Goal: Task Accomplishment & Management: Use online tool/utility

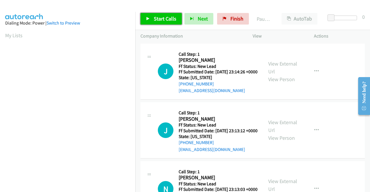
click at [156, 22] on link "Start Calls" at bounding box center [161, 19] width 41 height 12
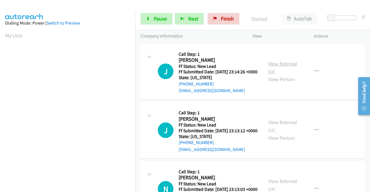
click at [272, 66] on link "View External Url" at bounding box center [282, 67] width 29 height 14
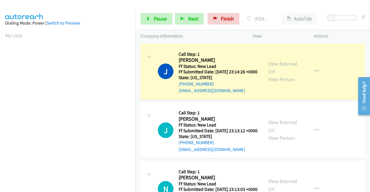
scroll to position [132, 0]
click at [4, 89] on aside "Dialing Mode: Power | Switch to Preview My Lists" at bounding box center [67, 44] width 135 height 320
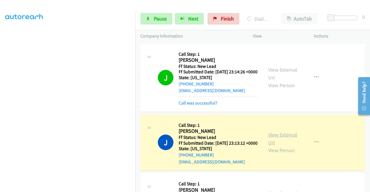
click at [289, 143] on link "View External Url" at bounding box center [282, 139] width 29 height 14
click at [0, 86] on aside "Dialing Mode: Power | Switch to Preview My Lists" at bounding box center [67, 44] width 135 height 320
click at [135, 72] on nav "Dialing Mode: Power | Switch to Preview My Lists" at bounding box center [68, 108] width 136 height 192
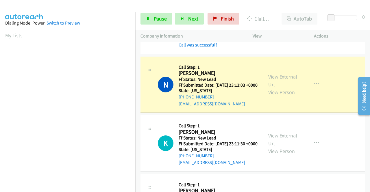
scroll to position [131, 0]
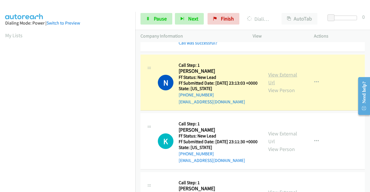
click at [281, 85] on link "View External Url" at bounding box center [282, 78] width 29 height 14
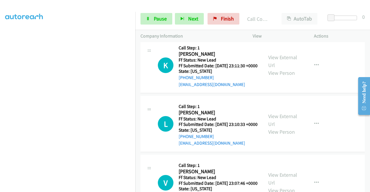
scroll to position [228, 0]
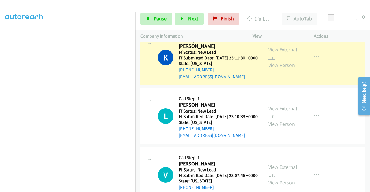
click at [281, 61] on link "View External Url" at bounding box center [282, 53] width 29 height 14
click at [159, 13] on link "Pause" at bounding box center [157, 19] width 32 height 12
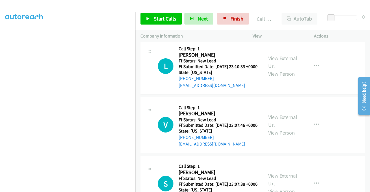
scroll to position [291, 0]
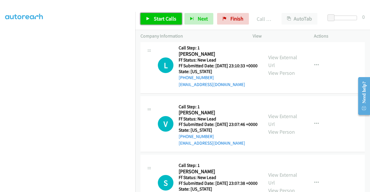
click at [165, 23] on link "Start Calls" at bounding box center [161, 19] width 41 height 12
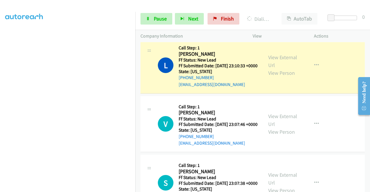
click at [276, 76] on div "View External Url View Person View External Url Email Schedule/Manage Callback …" at bounding box center [296, 66] width 67 height 46
click at [271, 69] on link "View External Url" at bounding box center [282, 61] width 29 height 14
click at [0, 85] on aside "Dialing Mode: Power | Switch to Preview My Lists" at bounding box center [67, 44] width 135 height 320
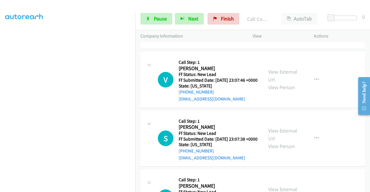
scroll to position [388, 0]
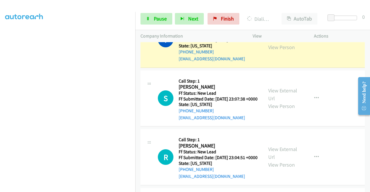
click at [284, 51] on div "View External Url View Person" at bounding box center [283, 39] width 30 height 23
click at [283, 43] on link "View External Url" at bounding box center [282, 35] width 29 height 14
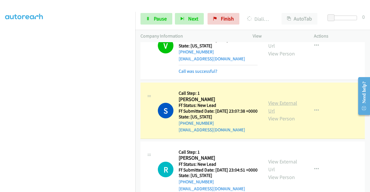
click at [274, 114] on link "View External Url" at bounding box center [282, 107] width 29 height 14
click at [273, 114] on link "View External Url" at bounding box center [282, 107] width 29 height 14
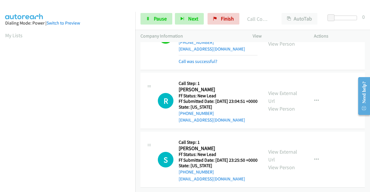
scroll to position [523, 0]
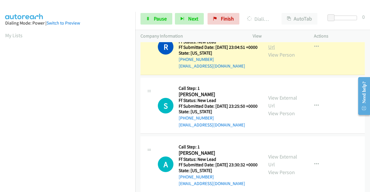
click at [281, 50] on link "View External Url" at bounding box center [282, 43] width 29 height 14
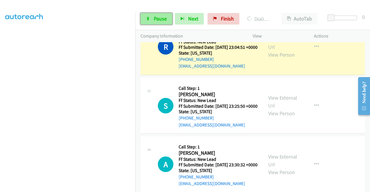
click at [157, 21] on span "Pause" at bounding box center [160, 18] width 13 height 7
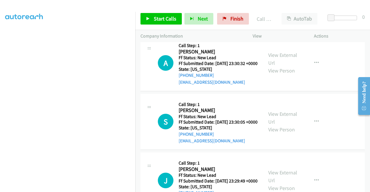
scroll to position [621, 0]
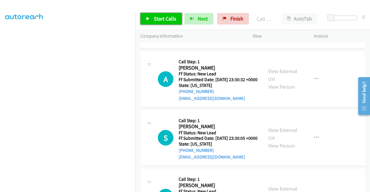
click at [167, 21] on span "Start Calls" at bounding box center [165, 18] width 23 height 7
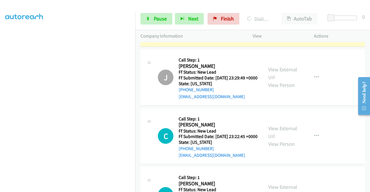
scroll to position [744, 0]
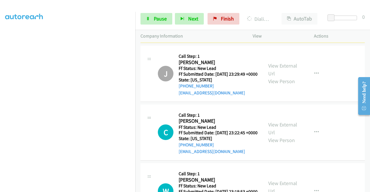
click at [274, 38] on div "View External Url View Person View External Url Email Schedule/Manage Callback …" at bounding box center [296, 15] width 67 height 46
click at [274, 18] on link "View External Url" at bounding box center [282, 11] width 29 height 14
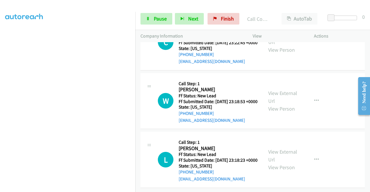
scroll to position [895, 0]
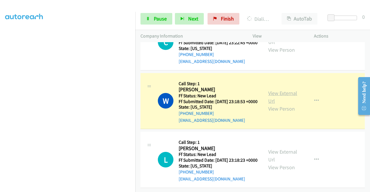
click at [281, 104] on link "View External Url" at bounding box center [282, 97] width 29 height 14
click at [0, 106] on aside "Dialing Mode: Power | Switch to Preview My Lists" at bounding box center [67, 52] width 135 height 320
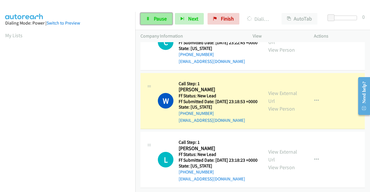
click at [165, 21] on span "Pause" at bounding box center [160, 18] width 13 height 7
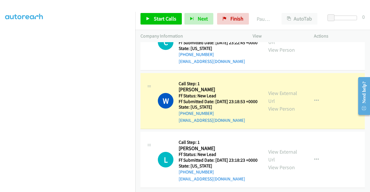
scroll to position [130, 0]
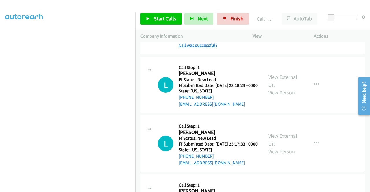
click at [201, 48] on link "Call was successful?" at bounding box center [198, 45] width 39 height 5
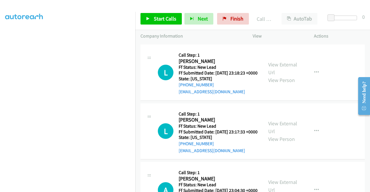
click at [313, 37] on div "View External Url View Person View External Url Email Schedule/Manage Callback …" at bounding box center [296, 14] width 67 height 46
click at [314, 16] on icon "button" at bounding box center [316, 13] width 5 height 5
click at [277, 69] on link "Add to do not call list" at bounding box center [285, 63] width 77 height 12
click at [159, 24] on link "Start Calls" at bounding box center [161, 19] width 41 height 12
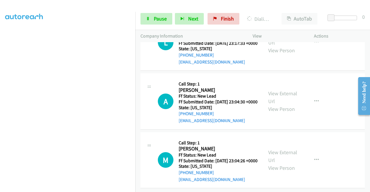
scroll to position [1027, 0]
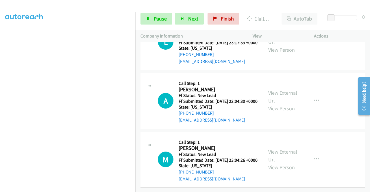
click at [0, 95] on aside "Dialing Mode: Power | Switch to Preview My Lists" at bounding box center [67, 44] width 135 height 320
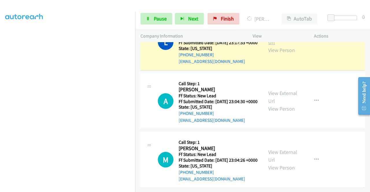
click at [273, 46] on link "View External Url" at bounding box center [282, 38] width 29 height 14
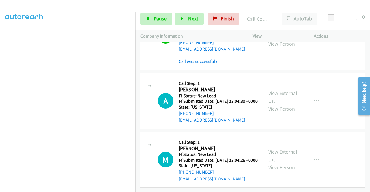
scroll to position [1152, 0]
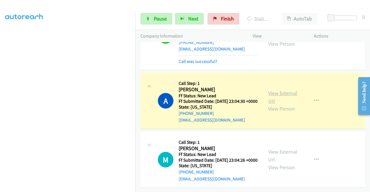
click at [277, 90] on link "View External Url" at bounding box center [282, 97] width 29 height 14
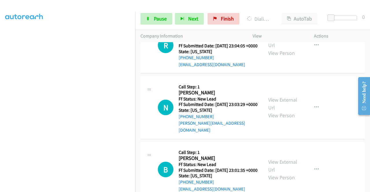
scroll to position [1223, 0]
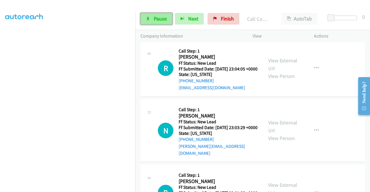
click at [153, 19] on link "Pause" at bounding box center [157, 19] width 32 height 12
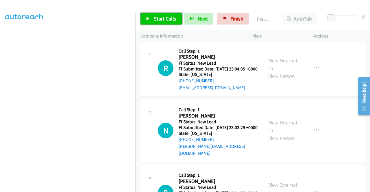
click at [153, 19] on link "Start Calls" at bounding box center [161, 19] width 41 height 12
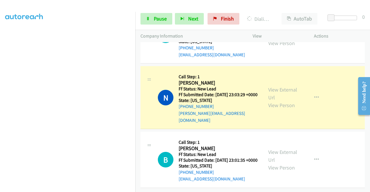
scroll to position [1316, 0]
click at [280, 124] on div "View External Url View Person View External Url Email Schedule/Manage Callback …" at bounding box center [296, 97] width 67 height 52
click at [273, 101] on link "View External Url" at bounding box center [282, 93] width 29 height 14
click at [0, 93] on aside "Dialing Mode: Power | Switch to Preview My Lists" at bounding box center [67, 44] width 135 height 320
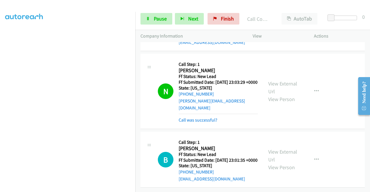
scroll to position [1382, 0]
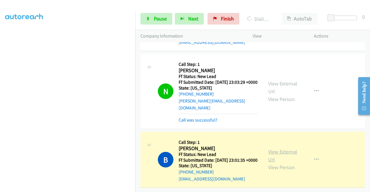
click at [284, 149] on link "View External Url" at bounding box center [282, 156] width 29 height 14
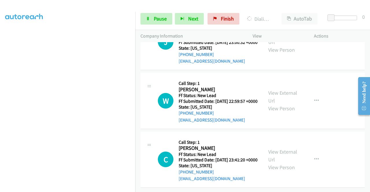
scroll to position [1534, 0]
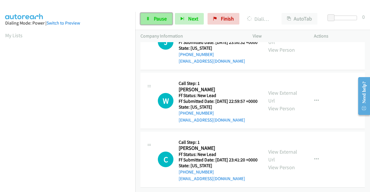
click at [149, 19] on icon at bounding box center [148, 19] width 4 height 4
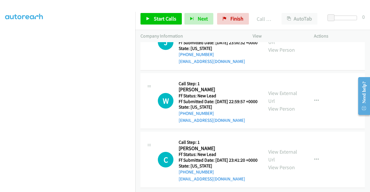
scroll to position [1623, 0]
click at [158, 16] on span "Start Calls" at bounding box center [165, 18] width 23 height 7
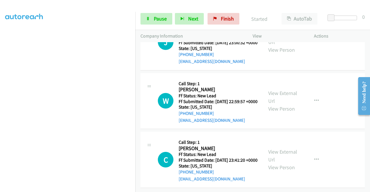
scroll to position [1604, 0]
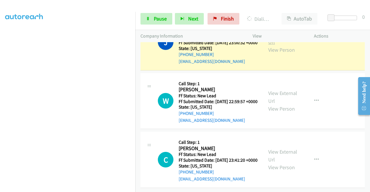
click at [284, 45] on link "View External Url" at bounding box center [282, 38] width 29 height 14
click at [0, 90] on aside "Dialing Mode: Power | Switch to Preview My Lists" at bounding box center [67, 44] width 135 height 320
click at [162, 21] on span "Pause" at bounding box center [160, 18] width 13 height 7
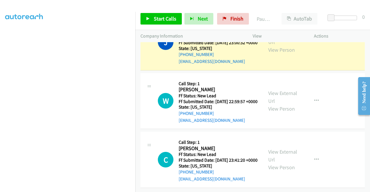
click at [166, 64] on div "J Callback Scheduled Call Step: 1 Judicia Pastor America/[GEOGRAPHIC_DATA] Ff S…" at bounding box center [208, 42] width 100 height 46
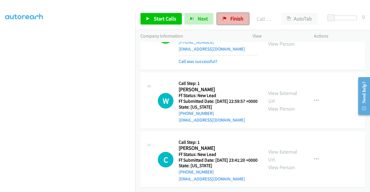
click at [227, 21] on link "Finish" at bounding box center [233, 19] width 32 height 12
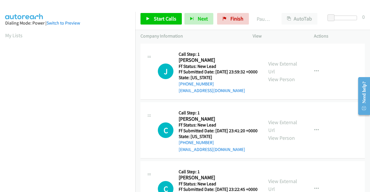
click at [170, 26] on div "Start Calls Pause Next Finish Paused AutoTab AutoTab 0" at bounding box center [252, 19] width 235 height 22
click at [169, 22] on span "Start Calls" at bounding box center [165, 18] width 23 height 7
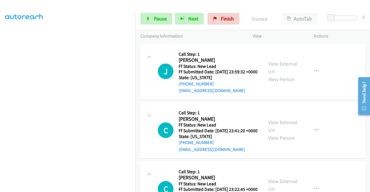
scroll to position [132, 0]
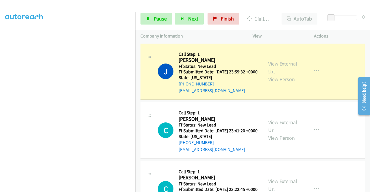
click at [273, 65] on link "View External Url" at bounding box center [282, 67] width 29 height 14
click at [0, 98] on aside "Dialing Mode: Power | Switch to Preview My Lists" at bounding box center [67, 44] width 135 height 320
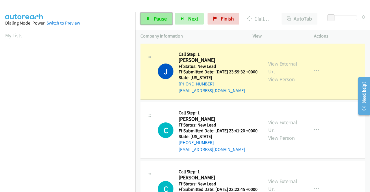
click at [164, 18] on span "Pause" at bounding box center [160, 18] width 13 height 7
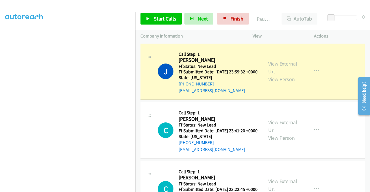
scroll to position [132, 0]
click at [0, 78] on aside "Dialing Mode: Power | Switch to Preview My Lists" at bounding box center [67, 44] width 135 height 320
click at [155, 100] on div "J Callback Scheduled Call Step: 1 Jessica Rubin America/Phoenix Ff Status: New …" at bounding box center [253, 72] width 224 height 56
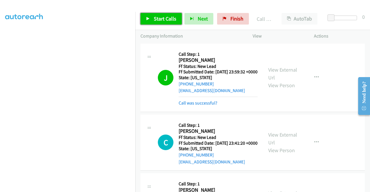
click at [165, 19] on span "Start Calls" at bounding box center [165, 18] width 23 height 7
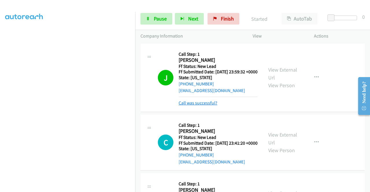
click at [191, 106] on link "Call was successful?" at bounding box center [198, 102] width 39 height 5
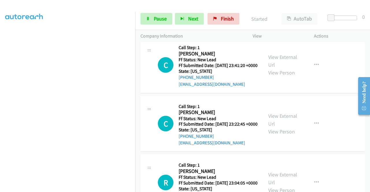
scroll to position [69, 0]
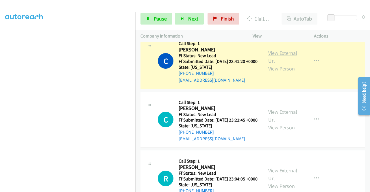
click at [281, 60] on link "View External Url" at bounding box center [282, 57] width 29 height 14
click at [0, 98] on aside "Dialing Mode: Power | Switch to Preview My Lists" at bounding box center [67, 44] width 135 height 320
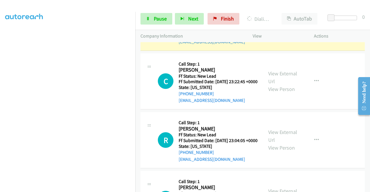
scroll to position [127, 0]
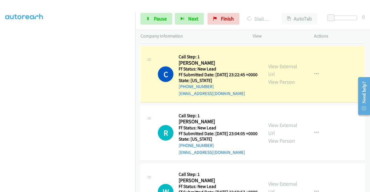
click at [0, 113] on aside "Dialing Mode: Power | Switch to Preview My Lists" at bounding box center [67, 44] width 135 height 320
click at [280, 76] on div "View External Url View Person View External Url Email Schedule/Manage Callback …" at bounding box center [296, 74] width 67 height 46
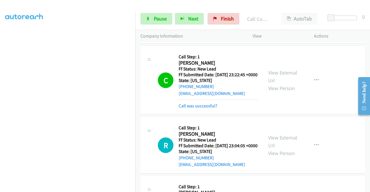
click at [275, 80] on div "View External Url View Person View External Url Email Schedule/Manage Callback …" at bounding box center [296, 80] width 67 height 58
click at [273, 84] on link "View External Url" at bounding box center [282, 76] width 29 height 14
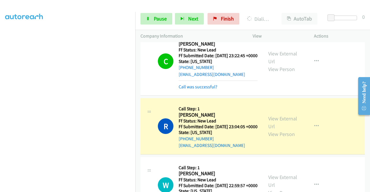
scroll to position [153, 0]
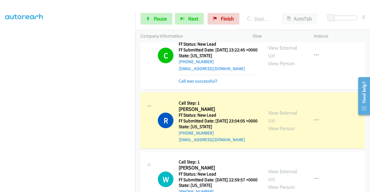
drag, startPoint x: 370, startPoint y: 152, endPoint x: 16, endPoint y: 18, distance: 378.4
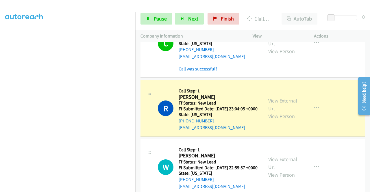
scroll to position [191, 0]
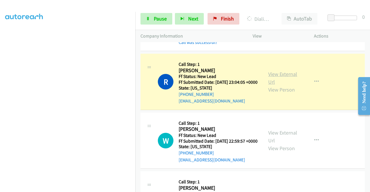
click at [268, 85] on link "View External Url" at bounding box center [282, 78] width 29 height 14
click at [77, 188] on section at bounding box center [67, 55] width 125 height 277
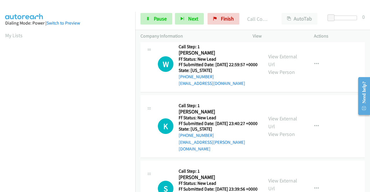
scroll to position [291, 0]
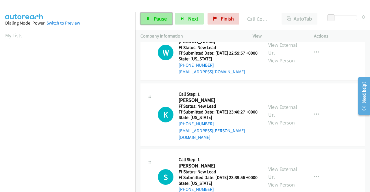
click at [163, 16] on span "Pause" at bounding box center [160, 18] width 13 height 7
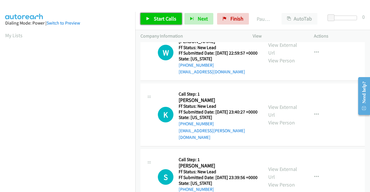
click at [163, 19] on span "Start Calls" at bounding box center [165, 18] width 23 height 7
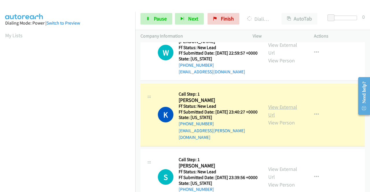
click at [270, 118] on link "View External Url" at bounding box center [282, 111] width 29 height 14
click at [268, 118] on link "View External Url" at bounding box center [282, 111] width 29 height 14
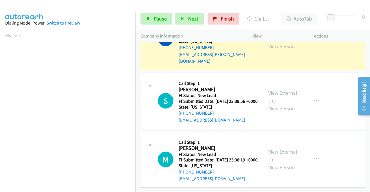
scroll to position [422, 0]
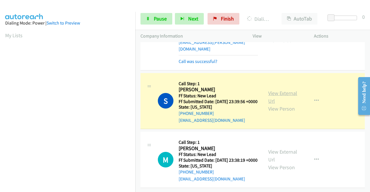
click at [273, 90] on link "View External Url" at bounding box center [282, 97] width 29 height 14
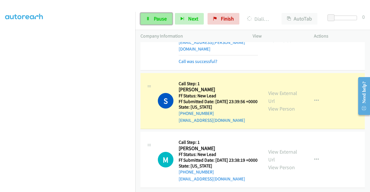
click at [148, 17] on icon at bounding box center [148, 19] width 4 height 4
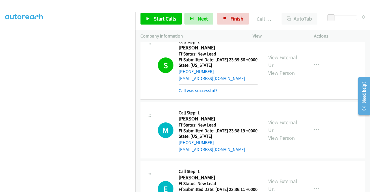
scroll to position [119, 0]
click at [171, 14] on link "Start Calls" at bounding box center [161, 19] width 41 height 12
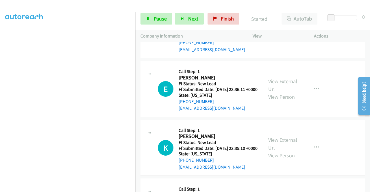
scroll to position [526, 0]
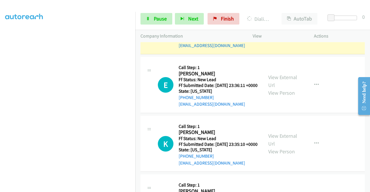
click at [276, 30] on link "View External Url" at bounding box center [282, 22] width 29 height 14
click at [0, 86] on aside "Dialing Mode: Power | Switch to Preview My Lists" at bounding box center [67, 52] width 135 height 320
click at [279, 30] on link "View External Url" at bounding box center [282, 22] width 29 height 14
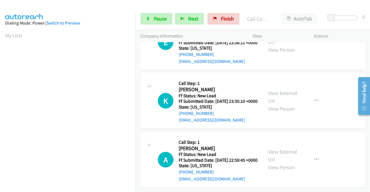
scroll to position [589, 0]
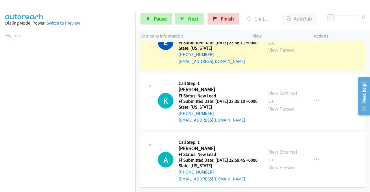
click at [286, 45] on link "View External Url" at bounding box center [282, 38] width 29 height 14
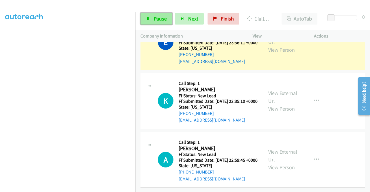
click at [155, 18] on span "Pause" at bounding box center [160, 18] width 13 height 7
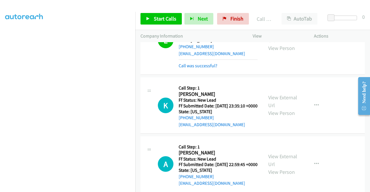
scroll to position [601, 0]
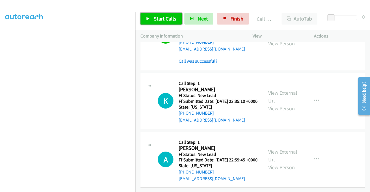
click at [169, 17] on span "Start Calls" at bounding box center [165, 18] width 23 height 7
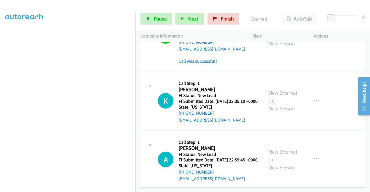
scroll to position [652, 0]
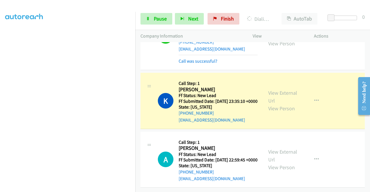
click at [300, 81] on div "View External Url View Person View External Url Email Schedule/Manage Callback …" at bounding box center [296, 101] width 67 height 46
click at [286, 90] on link "View External Url" at bounding box center [282, 97] width 29 height 14
click at [5, 97] on aside "Dialing Mode: Power | Switch to Preview My Lists" at bounding box center [67, 44] width 135 height 320
click at [171, 21] on link "Pause" at bounding box center [157, 19] width 32 height 12
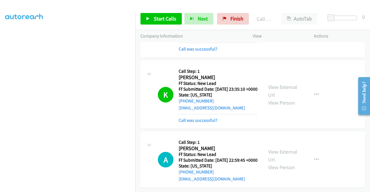
click at [196, 119] on div "Call was successful?" at bounding box center [218, 120] width 79 height 7
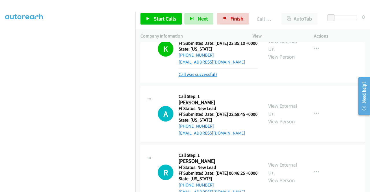
click at [194, 77] on link "Call was successful?" at bounding box center [198, 74] width 39 height 5
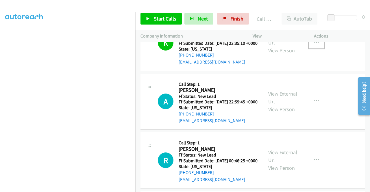
click at [310, 49] on button "button" at bounding box center [317, 43] width 16 height 12
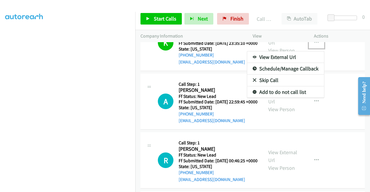
click at [285, 98] on link "Add to do not call list" at bounding box center [285, 92] width 77 height 12
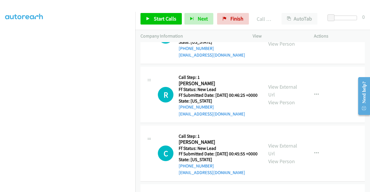
scroll to position [720, 0]
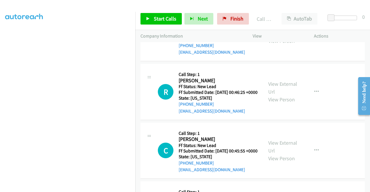
click at [167, 26] on div "Start Calls Pause Next Finish Call Completed AutoTab AutoTab 0" at bounding box center [252, 19] width 235 height 22
click at [167, 23] on link "Start Calls" at bounding box center [161, 19] width 41 height 12
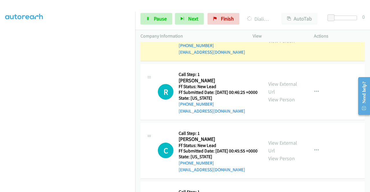
click at [280, 45] on div "View External Url View Person" at bounding box center [283, 32] width 30 height 23
click at [279, 36] on link "View External Url" at bounding box center [282, 29] width 29 height 14
click at [287, 36] on link "View External Url" at bounding box center [282, 29] width 29 height 14
click at [1, 107] on aside "Dialing Mode: Power | Switch to Preview My Lists" at bounding box center [67, 44] width 135 height 320
click at [0, 107] on aside "Dialing Mode: Power | Switch to Preview My Lists" at bounding box center [67, 44] width 135 height 320
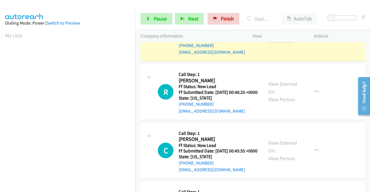
scroll to position [132, 0]
click at [164, 27] on div "Start Calls Pause Next Finish Dialing Alondra Gutierrez AutoTab AutoTab 0" at bounding box center [252, 19] width 235 height 22
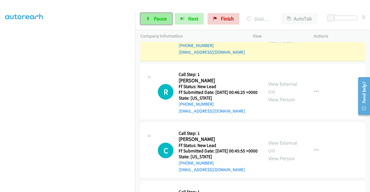
click at [164, 20] on span "Pause" at bounding box center [160, 18] width 13 height 7
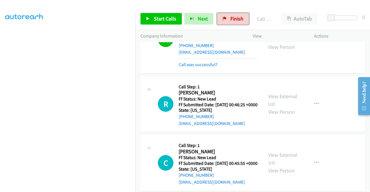
click at [231, 18] on span "Finish" at bounding box center [237, 18] width 13 height 7
